Goal: Task Accomplishment & Management: Manage account settings

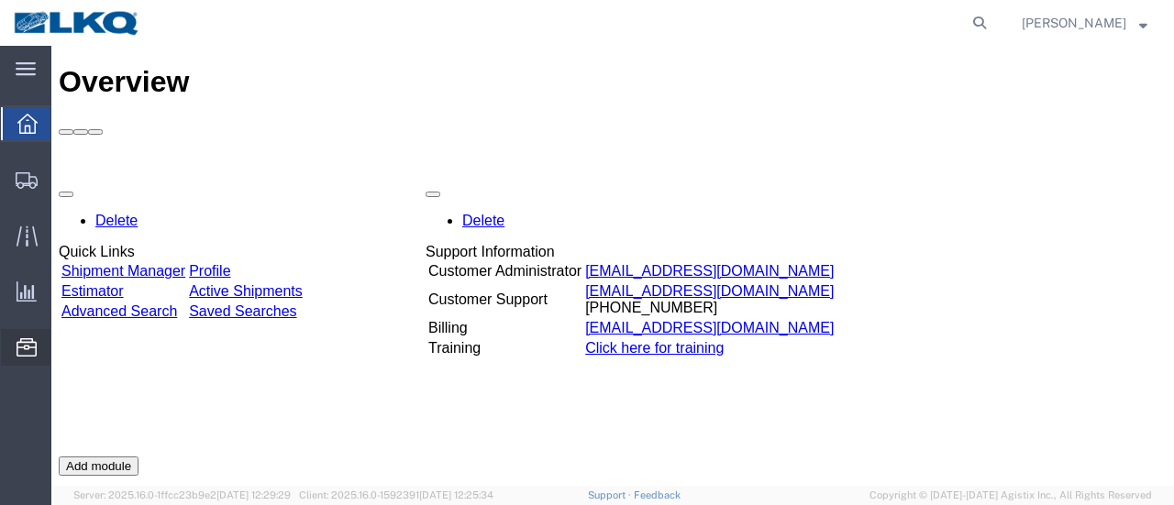
click at [0, 0] on span "Location Appointment" at bounding box center [0, 0] width 0 height 0
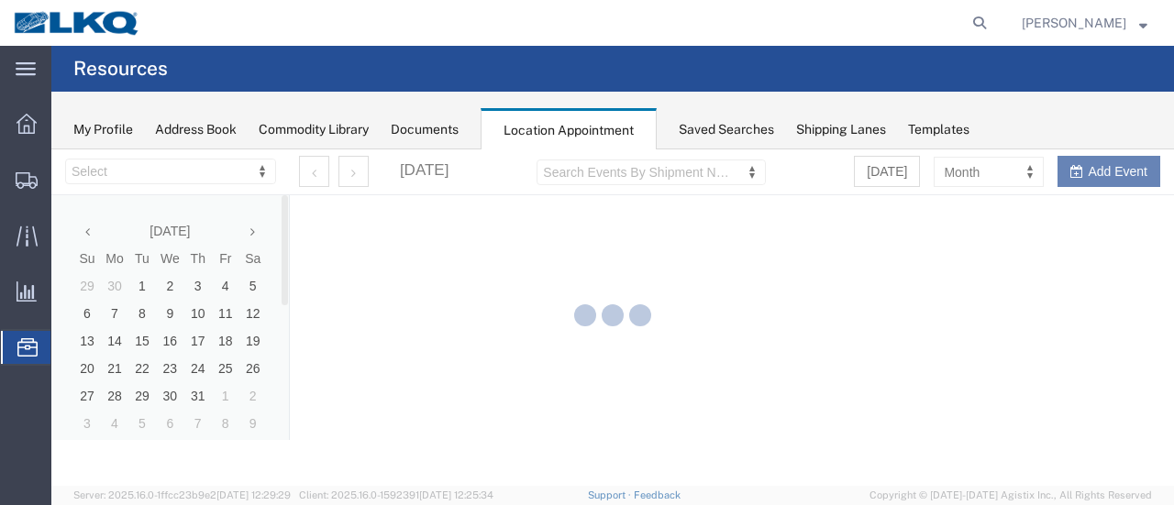
select select "28712"
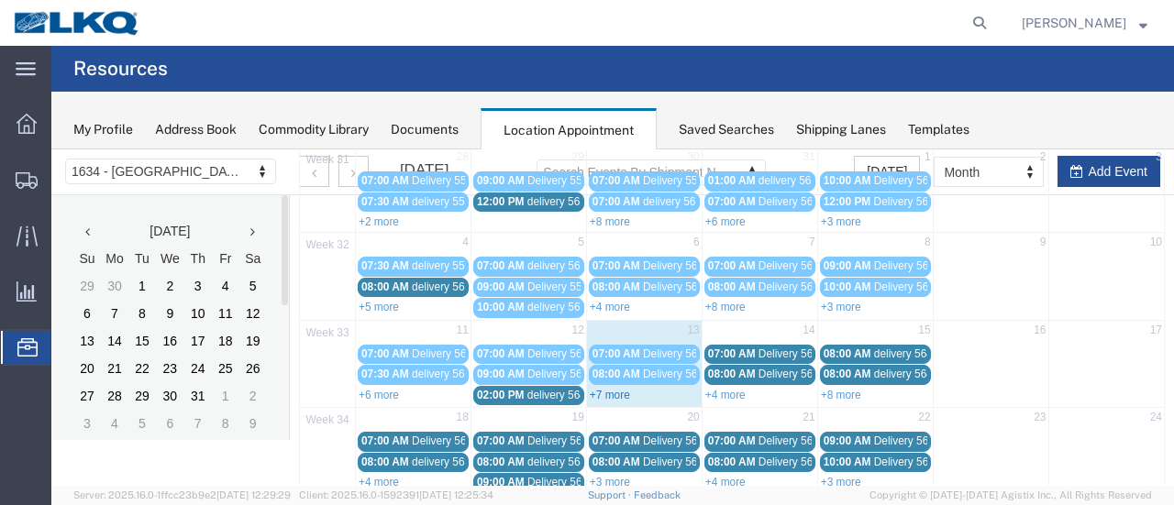
scroll to position [183, 0]
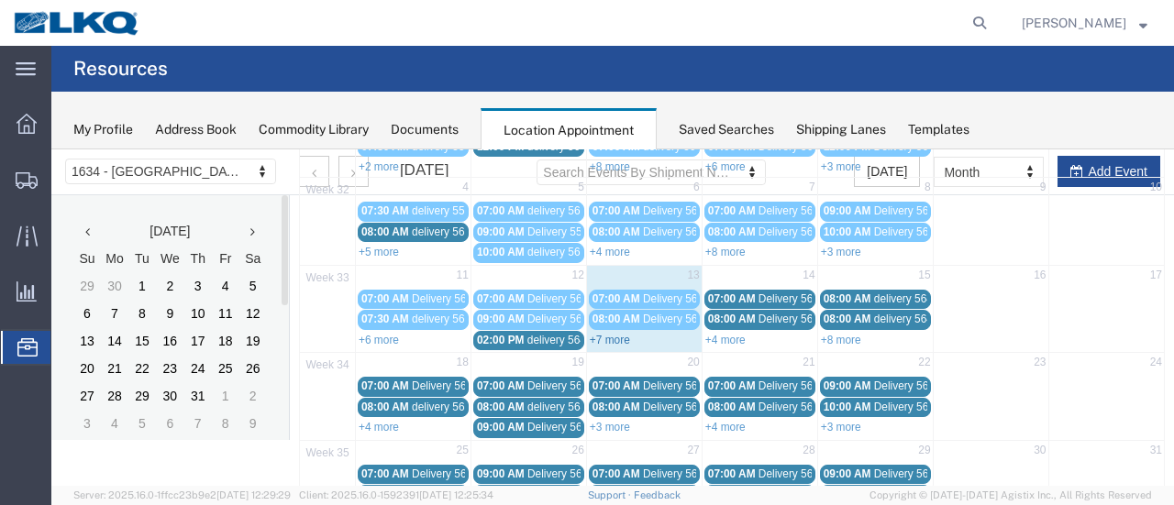
click at [605, 334] on link "+7 more" at bounding box center [610, 340] width 40 height 13
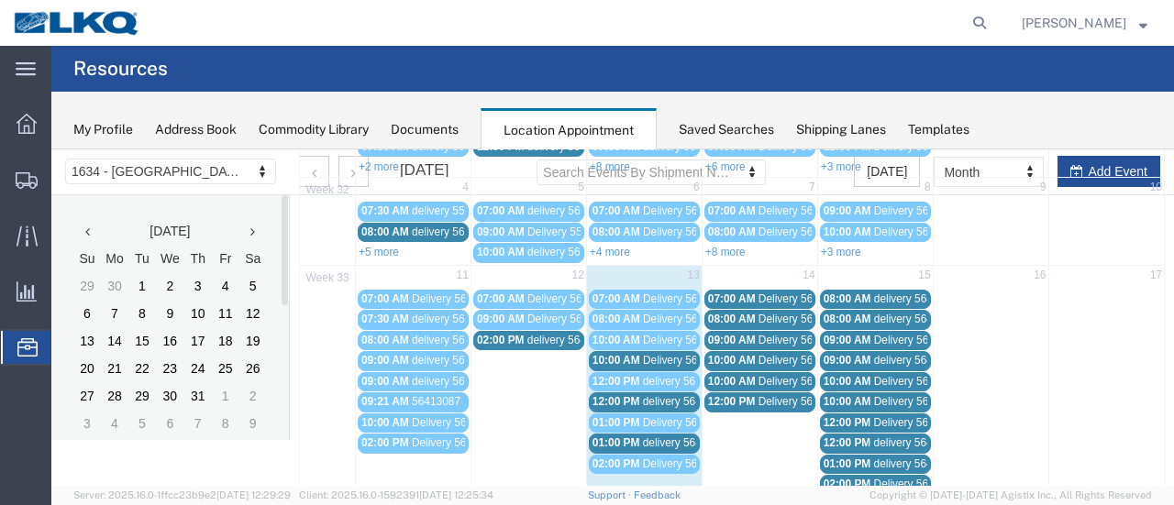
click at [688, 357] on span "Delivery 56124165" at bounding box center [688, 360] width 91 height 13
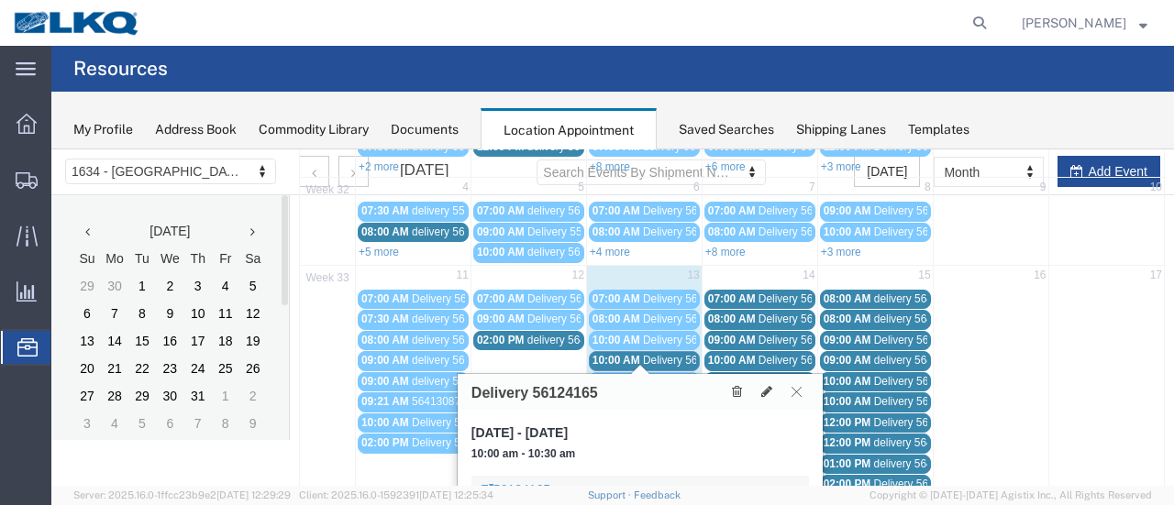
click at [799, 391] on icon at bounding box center [796, 391] width 10 height 11
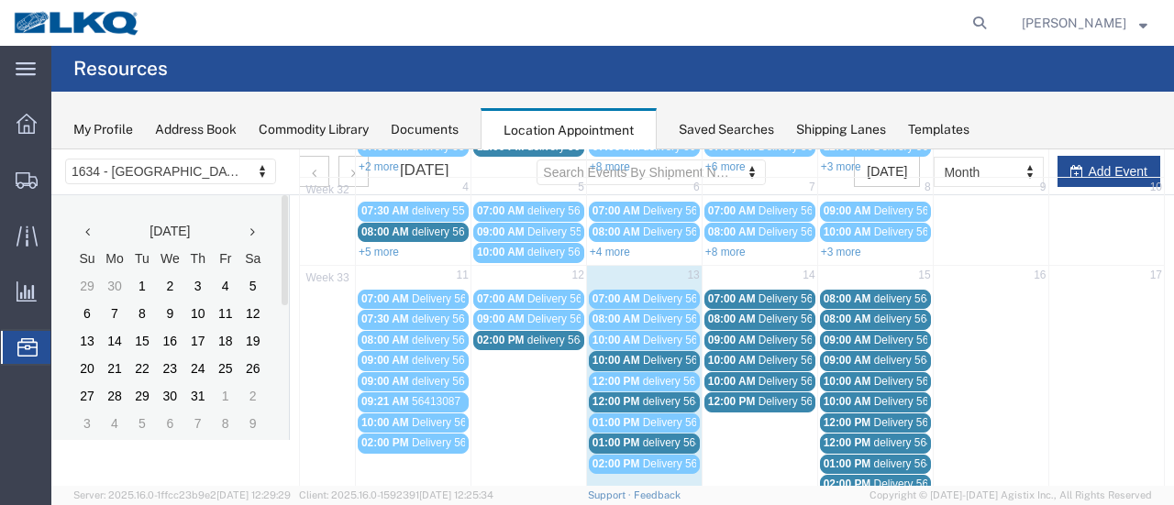
click at [667, 396] on span "delivery 56443901" at bounding box center [687, 401] width 89 height 13
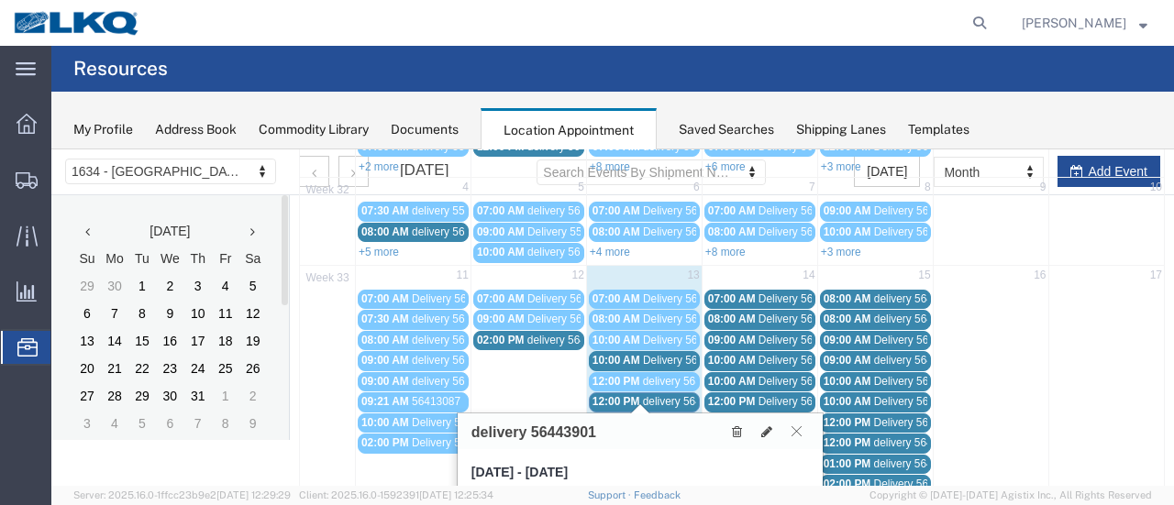
click at [794, 427] on icon at bounding box center [796, 430] width 10 height 11
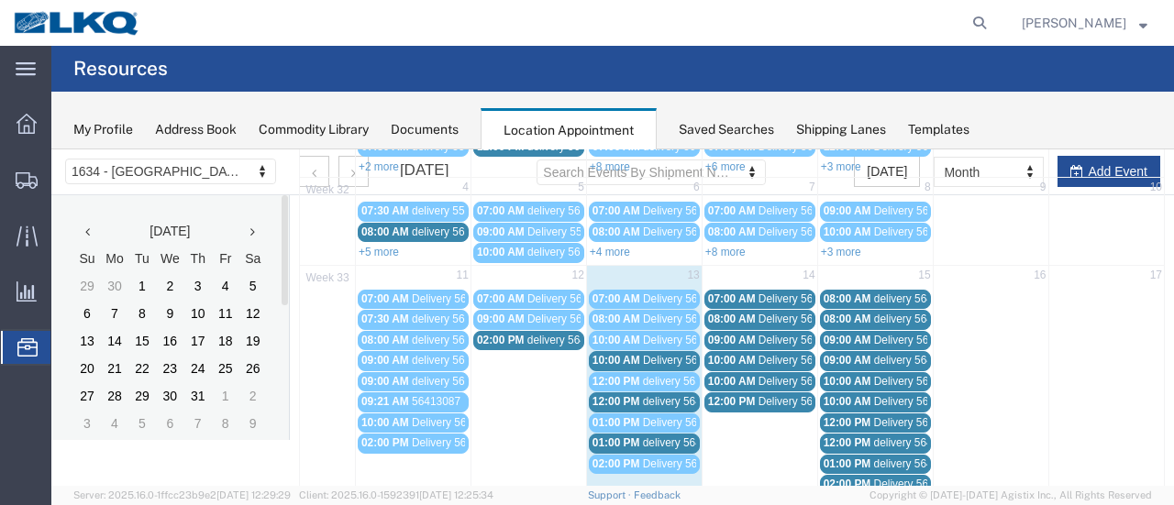
click at [687, 436] on span "delivery 56471627" at bounding box center [687, 442] width 89 height 13
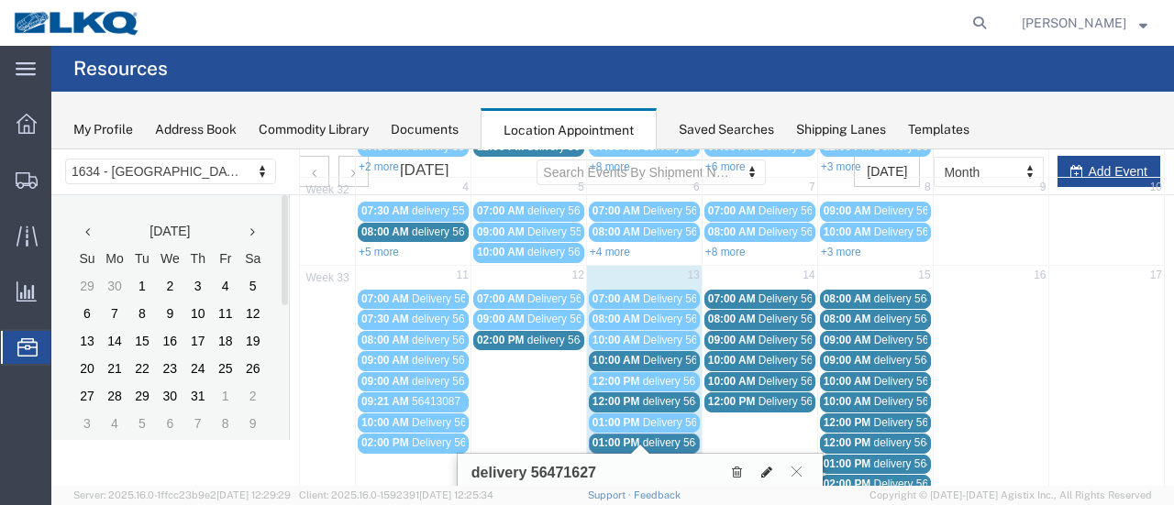
click at [768, 466] on icon at bounding box center [766, 472] width 11 height 13
select select "1"
select select
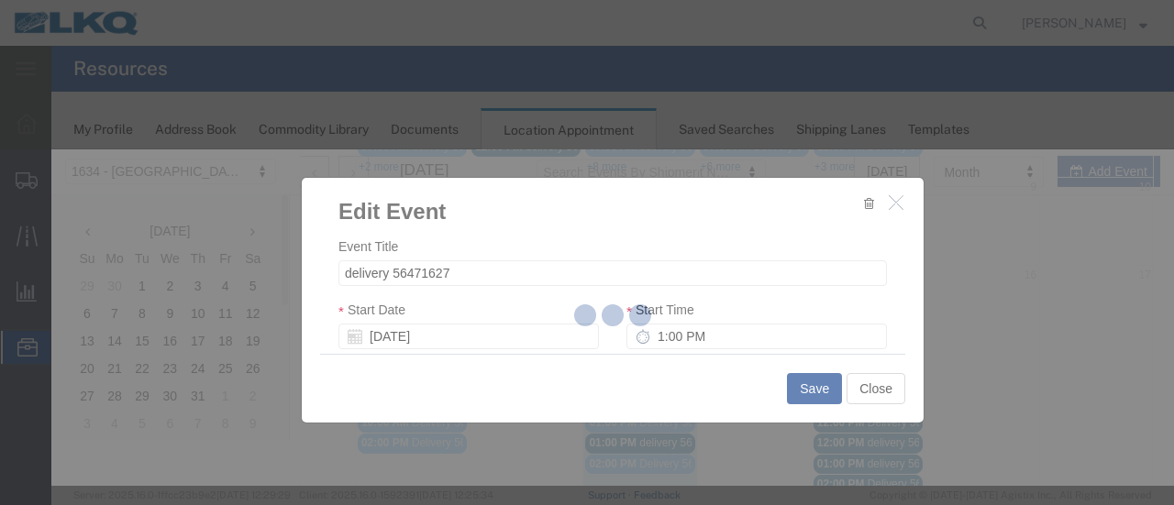
select select
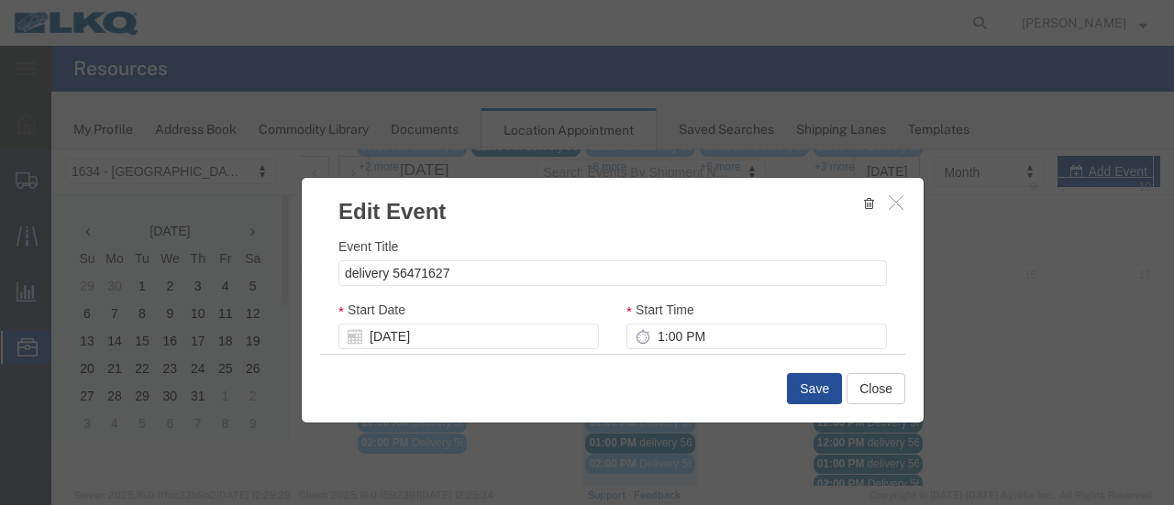
scroll to position [275, 0]
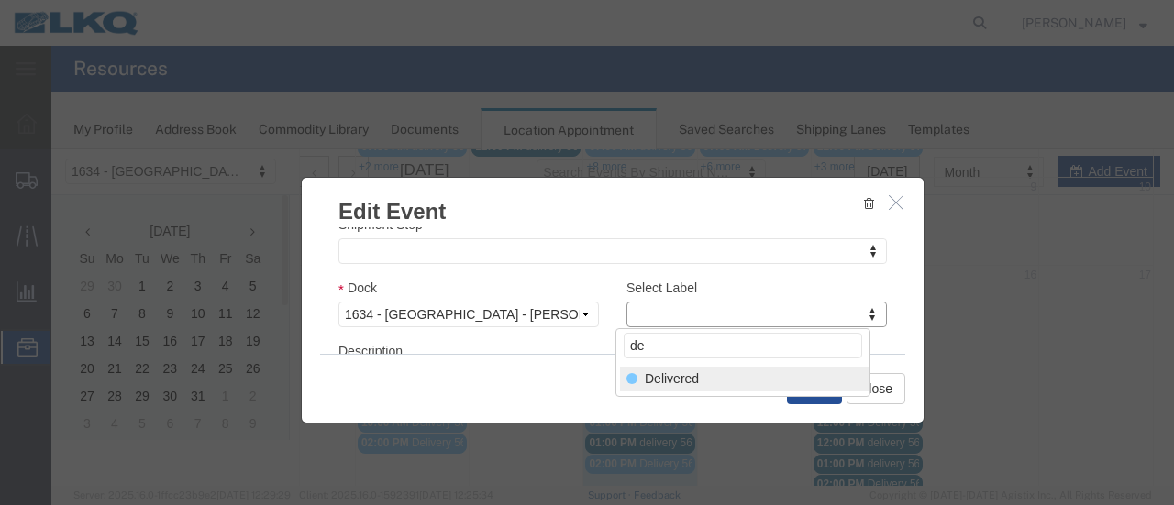
type input "de"
select select "40"
click at [815, 386] on button "Save" at bounding box center [814, 388] width 55 height 31
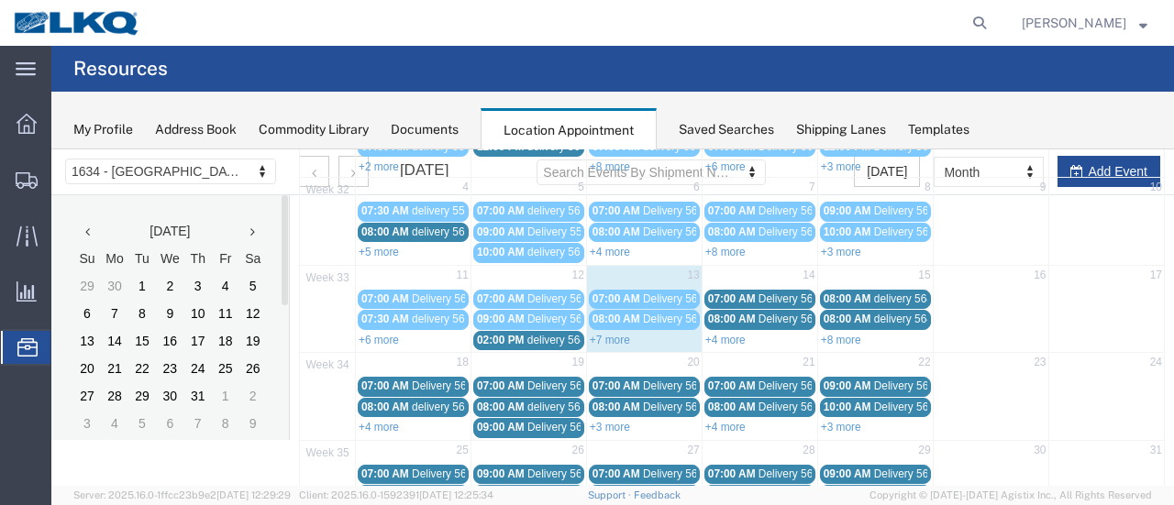
scroll to position [117, 0]
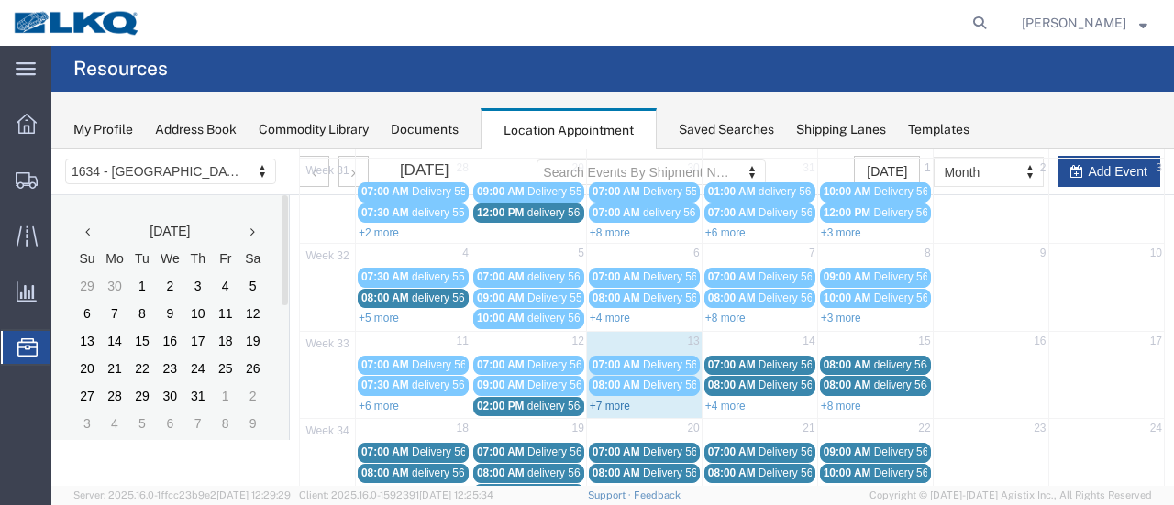
click at [612, 400] on link "+7 more" at bounding box center [610, 406] width 40 height 13
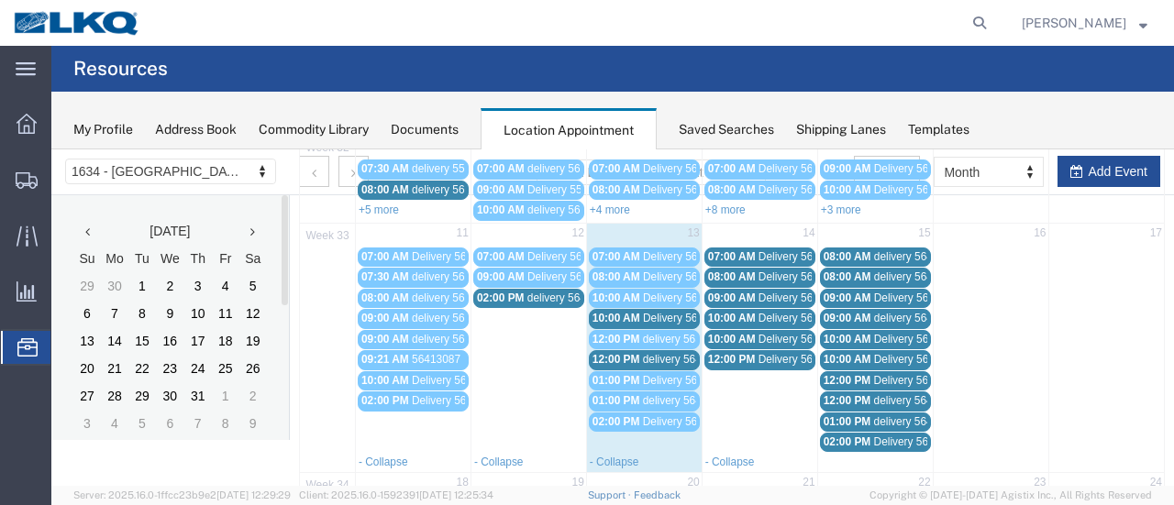
scroll to position [209, 0]
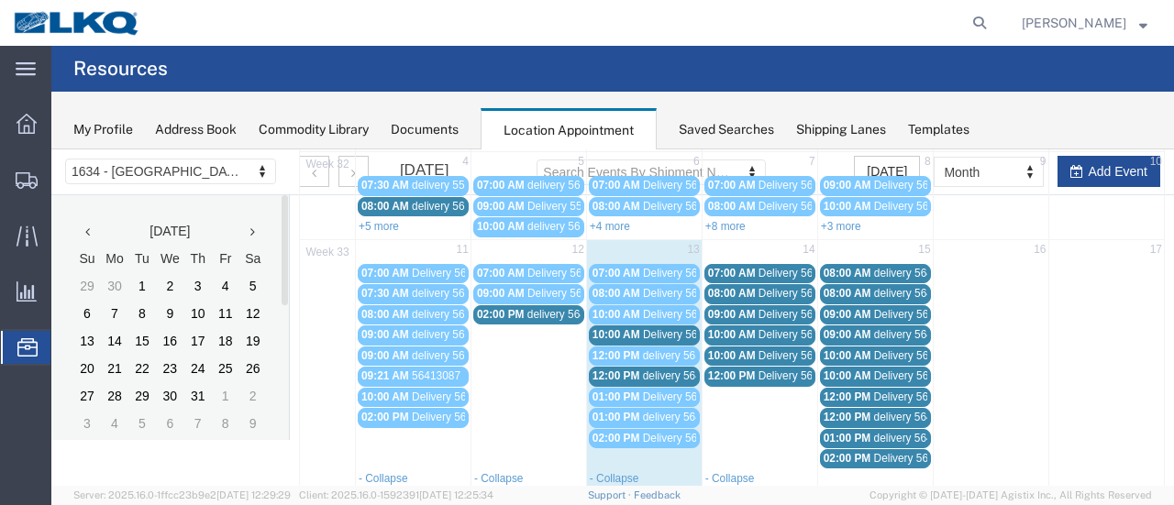
click at [647, 370] on span "delivery 56443901" at bounding box center [687, 375] width 89 height 13
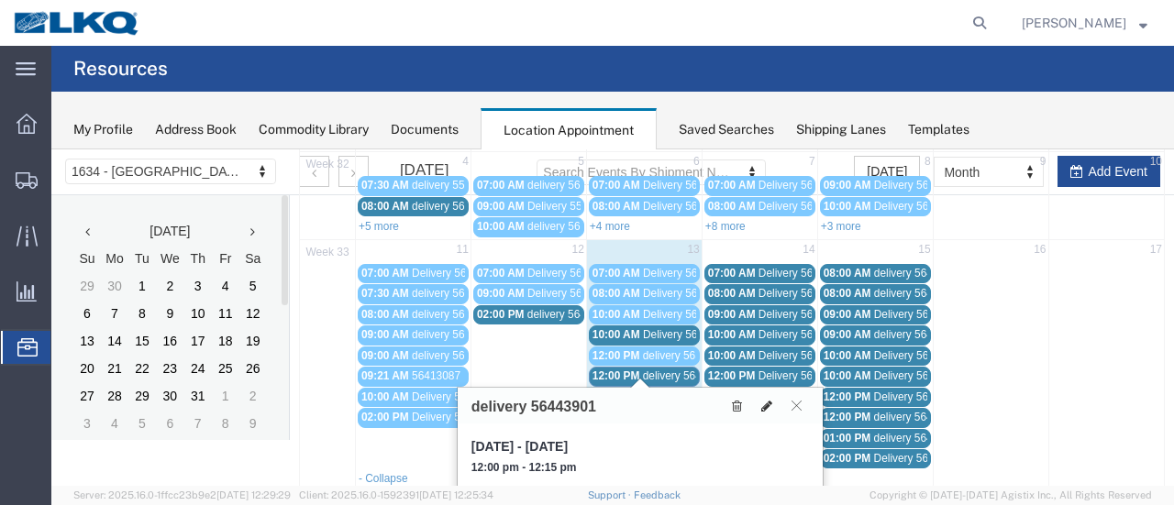
click at [768, 402] on icon at bounding box center [766, 406] width 11 height 13
select select "100"
select select "1"
select select
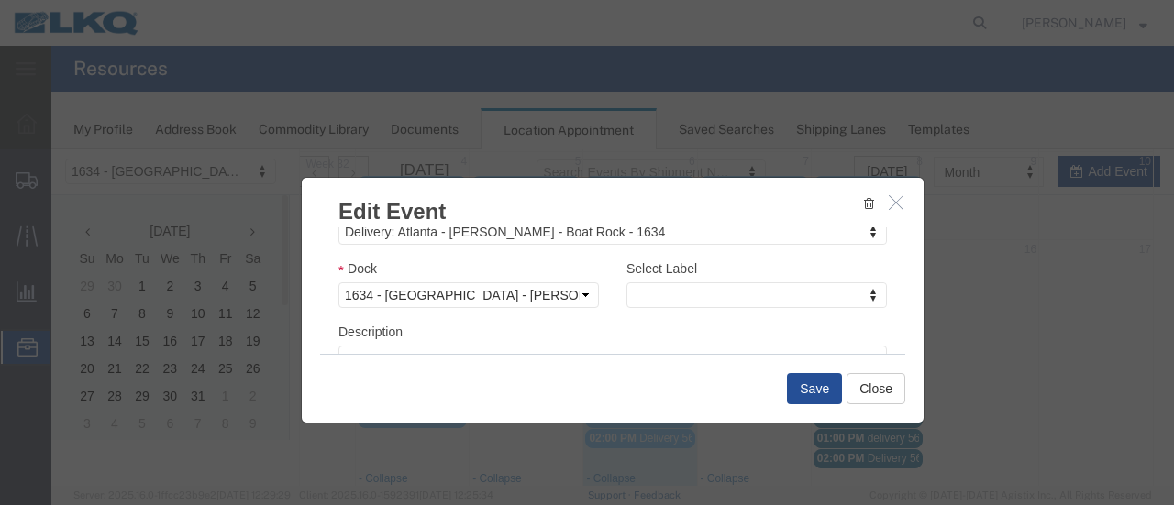
scroll to position [275, 0]
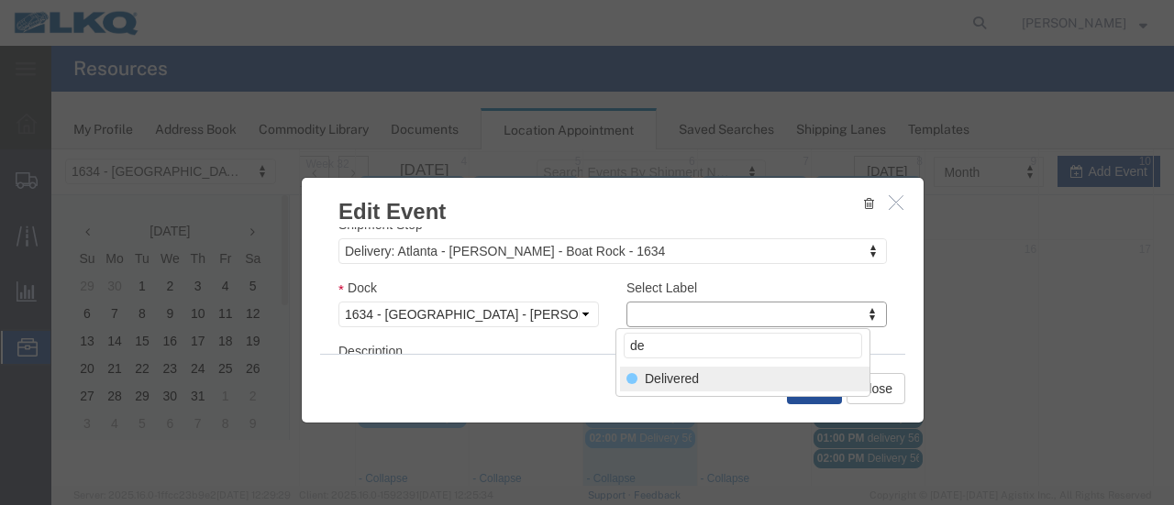
type input "de"
select select "40"
click at [812, 380] on button "Save" at bounding box center [814, 388] width 55 height 31
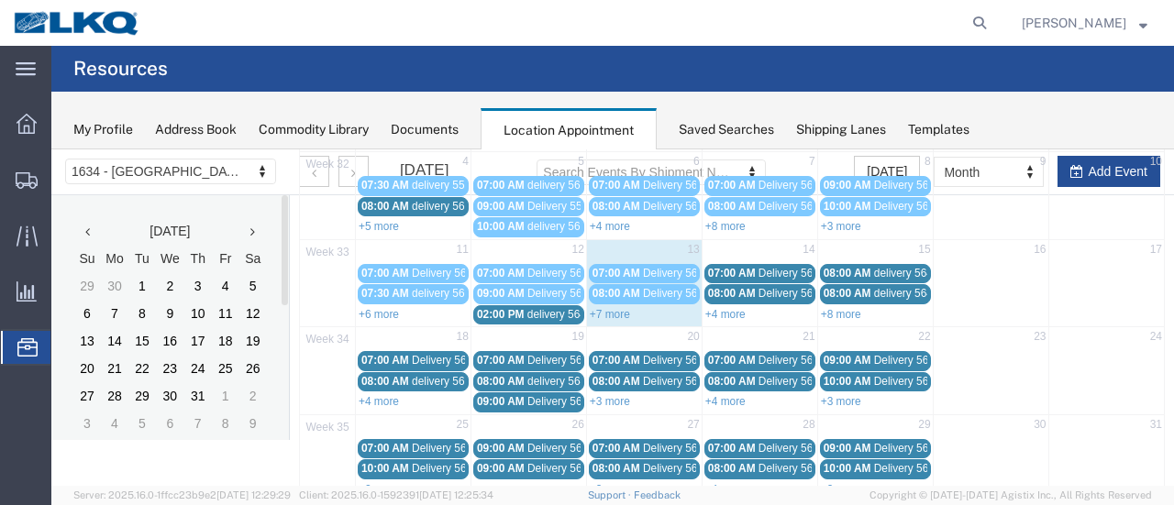
scroll to position [117, 0]
